Goal: Task Accomplishment & Management: Manage account settings

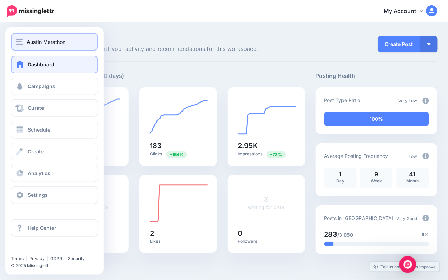
click at [24, 41] on div "Austin Marathon" at bounding box center [54, 42] width 77 height 8
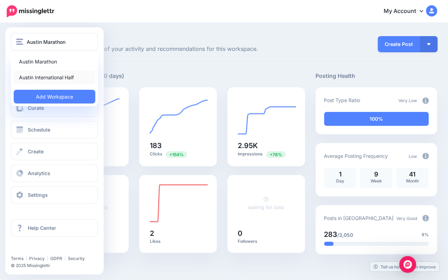
click at [65, 77] on link "Austin International Half" at bounding box center [55, 78] width 82 height 14
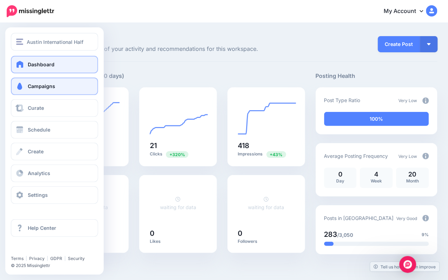
drag, startPoint x: 48, startPoint y: 88, endPoint x: 54, endPoint y: 91, distance: 6.6
click at [48, 88] on span "Campaigns" at bounding box center [41, 86] width 27 height 6
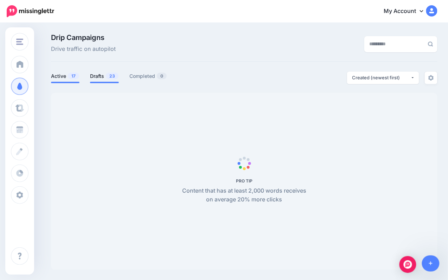
click at [108, 78] on span "23" at bounding box center [112, 76] width 13 height 7
